Goal: Transaction & Acquisition: Purchase product/service

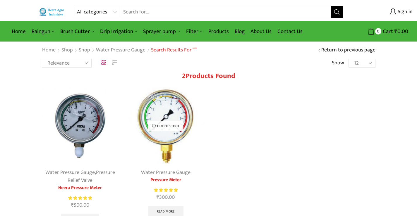
click at [116, 13] on select "All categories Accessories Air Release Valve Brush Cutter Domestic Use Drip Irr…" at bounding box center [98, 12] width 43 height 12
select select "air-release-valve"
click at [77, 6] on select "All categories Accessories Air Release Valve Brush Cutter Domestic Use Drip Irr…" at bounding box center [98, 12] width 43 height 12
click at [339, 11] on icon "Search button" at bounding box center [336, 11] width 5 height 5
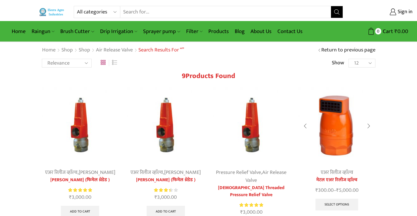
click at [331, 134] on img at bounding box center [337, 126] width 77 height 77
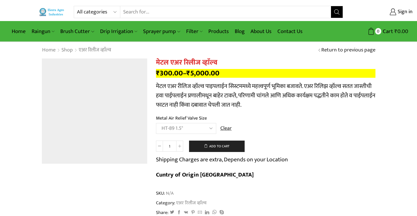
click at [156, 123] on select "Choose an option HT-87P 3/4" HT-88P 1" HT-89 1.5" HT-90 2" HT-91 3" HT-92 4"" at bounding box center [186, 128] width 60 height 11
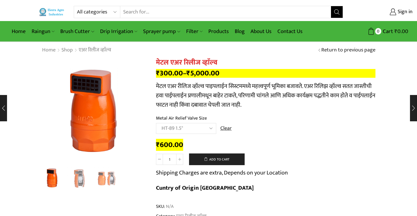
click at [210, 128] on select "Choose an option HT-87P 3/4" HT-88P 1" HT-89 1.5" HT-90 2" HT-91 3" HT-92 4"" at bounding box center [186, 128] width 60 height 11
click at [156, 123] on select "Choose an option HT-87P 3/4" HT-88P 1" HT-89 1.5" HT-90 2" HT-91 3" HT-92 4"" at bounding box center [186, 128] width 60 height 11
click at [199, 128] on select "Choose an option HT-87P 3/4" HT-88P 1" HT-89 1.5" HT-90 2" HT-91 3" HT-92 4"" at bounding box center [186, 128] width 60 height 11
click at [156, 123] on select "Choose an option HT-87P 3/4" HT-88P 1" HT-89 1.5" HT-90 2" HT-91 3" HT-92 4"" at bounding box center [186, 128] width 60 height 11
click at [206, 126] on select "Choose an option HT-87P 3/4" HT-88P 1" HT-89 1.5" HT-90 2" HT-91 3" HT-92 4"" at bounding box center [186, 128] width 60 height 11
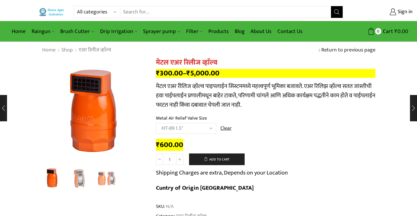
click at [156, 123] on select "Choose an option HT-87P 3/4" HT-88P 1" HT-89 1.5" HT-90 2" HT-91 3" HT-92 4"" at bounding box center [186, 128] width 60 height 11
click at [282, 124] on td "Choose an option HT-87P 3/4" HT-88P 1" HT-89 1.5" HT-90 2" HT-91 3" HT-92 4" Cl…" at bounding box center [266, 131] width 220 height 16
click at [206, 124] on select "Choose an option HT-87P 3/4" HT-88P 1" HT-89 1.5" HT-90 2" HT-91 3" HT-92 4"" at bounding box center [186, 128] width 60 height 11
click at [156, 123] on select "Choose an option HT-87P 3/4" HT-88P 1" HT-89 1.5" HT-90 2" HT-91 3" HT-92 4"" at bounding box center [186, 128] width 60 height 11
select select "ht-88p-1-mr"
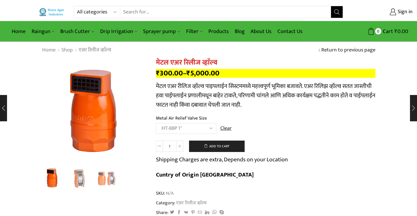
click at [107, 12] on select "All categories Accessories Air Release Valve Brush Cutter Domestic Use Drip Irr…" at bounding box center [98, 12] width 43 height 12
select select "ht-88p-1-mr"
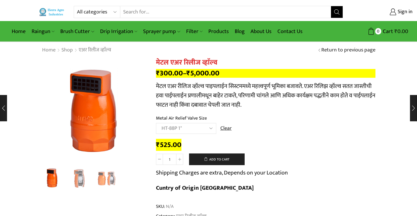
select select "raingun"
click at [77, 6] on select "All categories Accessories Air Release Valve Brush Cutter Domestic Use Drip Irr…" at bounding box center [98, 12] width 43 height 12
click at [340, 12] on button "Search" at bounding box center [337, 12] width 12 height 12
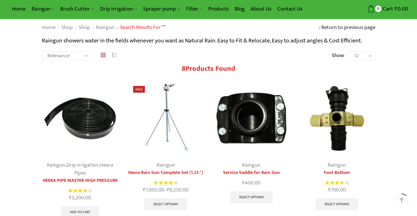
scroll to position [29, 0]
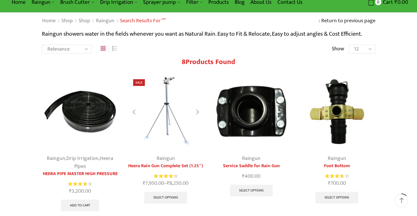
click at [169, 100] on img at bounding box center [165, 111] width 77 height 77
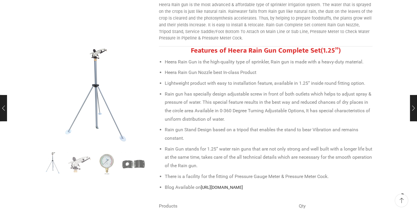
scroll to position [263, 0]
